Goal: Obtain resource: Download file/media

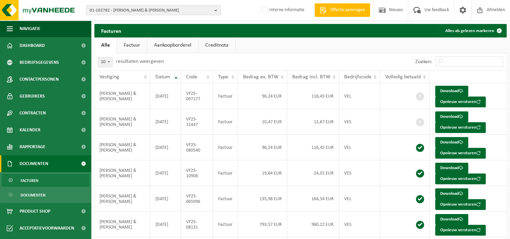
click at [111, 11] on span "01-102782 - GENOT DAVID & PHILIPPE ADF - HORION-HOZÉMONT" at bounding box center [151, 10] width 122 height 10
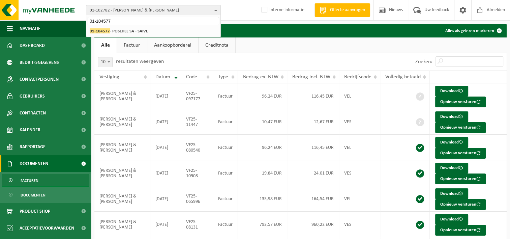
type input "01-104577"
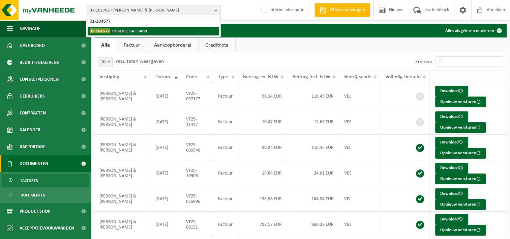
click at [146, 31] on strong "01-104577 - POSEHEL SA - SAIVE" at bounding box center [119, 30] width 58 height 5
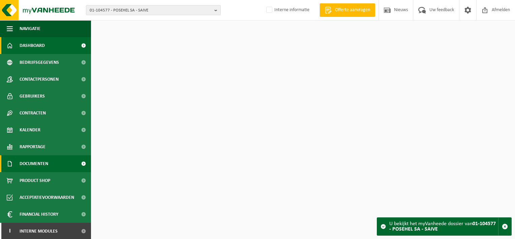
drag, startPoint x: 48, startPoint y: 163, endPoint x: 47, endPoint y: 167, distance: 4.2
click at [48, 163] on span "Documenten" at bounding box center [34, 163] width 29 height 17
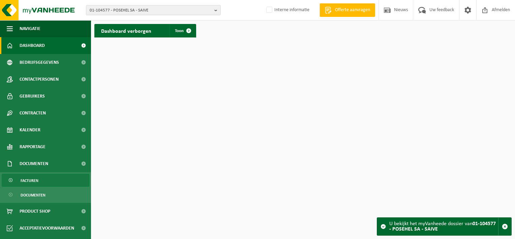
click at [45, 181] on link "Facturen" at bounding box center [46, 180] width 88 height 13
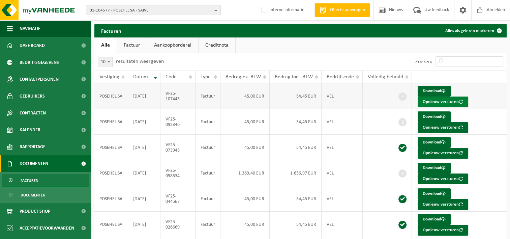
click at [431, 99] on button "Opnieuw versturen" at bounding box center [443, 101] width 51 height 11
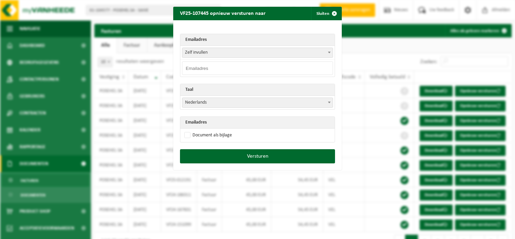
click at [243, 50] on span "Zelf invullen" at bounding box center [257, 52] width 150 height 9
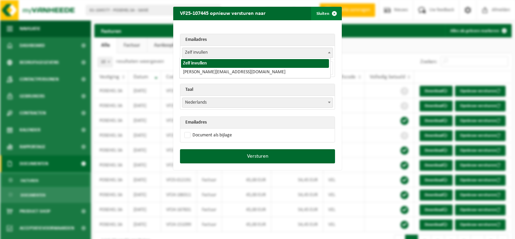
click at [333, 13] on span "button" at bounding box center [334, 13] width 13 height 13
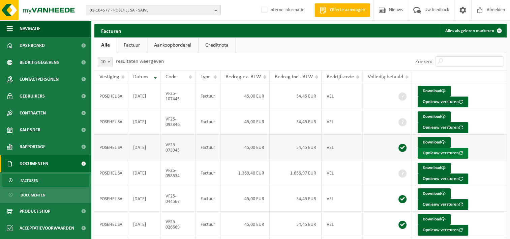
click at [431, 151] on button "Opnieuw versturen" at bounding box center [443, 153] width 51 height 11
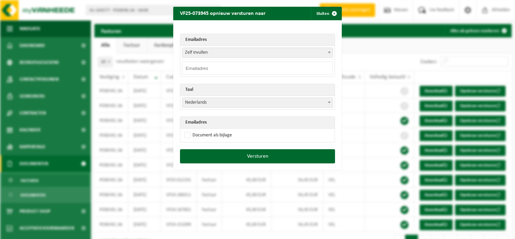
click at [216, 53] on span "Zelf invullen" at bounding box center [257, 52] width 150 height 9
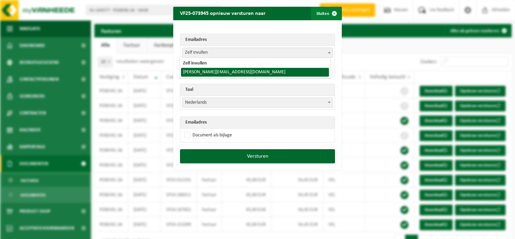
click at [331, 11] on span "button" at bounding box center [334, 13] width 13 height 13
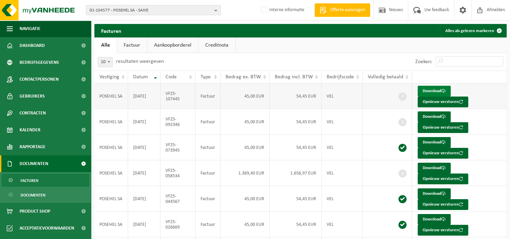
click at [435, 92] on link "Download" at bounding box center [434, 91] width 33 height 11
click at [424, 216] on link "Download" at bounding box center [434, 219] width 33 height 11
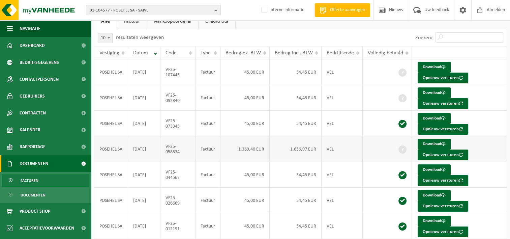
scroll to position [23, 0]
